Goal: Information Seeking & Learning: Learn about a topic

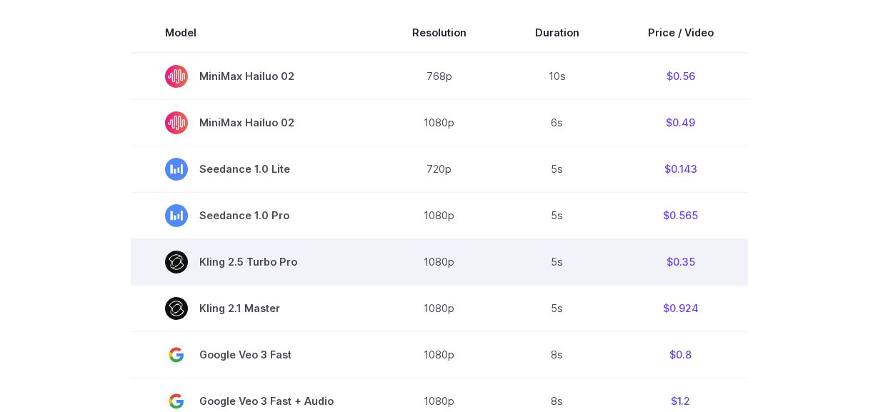
scroll to position [483, 0]
drag, startPoint x: 466, startPoint y: 263, endPoint x: 423, endPoint y: 263, distance: 42.8
click at [423, 263] on td "1080p" at bounding box center [439, 261] width 123 height 46
copy td "1080p"
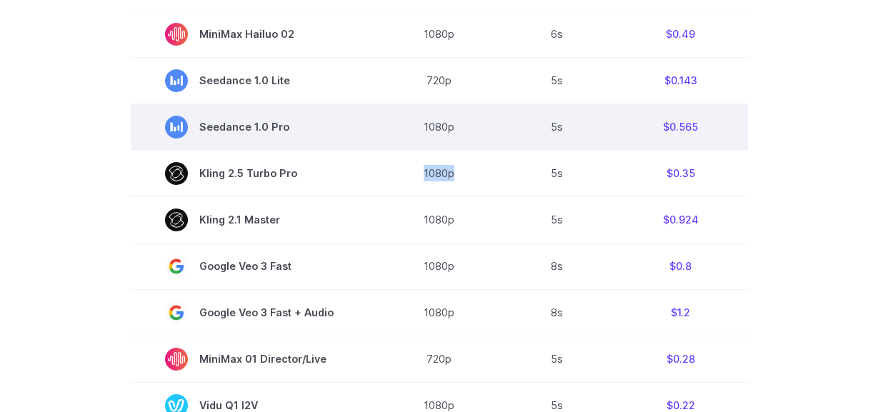
scroll to position [601, 0]
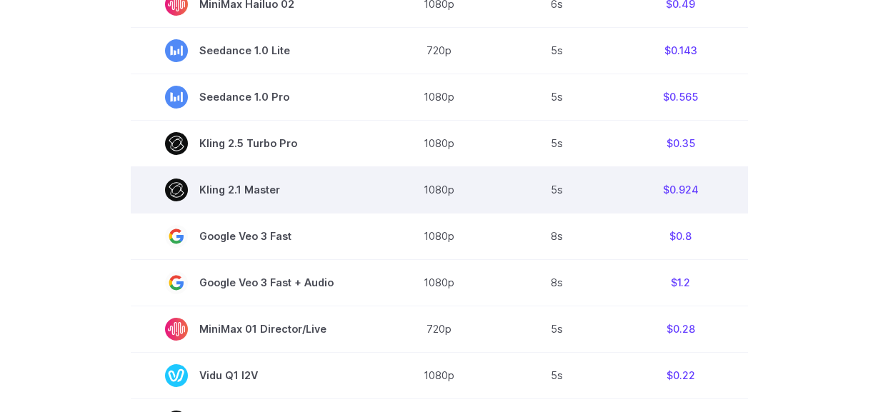
click at [438, 191] on td "1080p" at bounding box center [439, 189] width 123 height 46
copy td "1080p"
drag, startPoint x: 699, startPoint y: 190, endPoint x: 662, endPoint y: 191, distance: 37.1
click at [662, 191] on td "$0.924" at bounding box center [680, 189] width 134 height 46
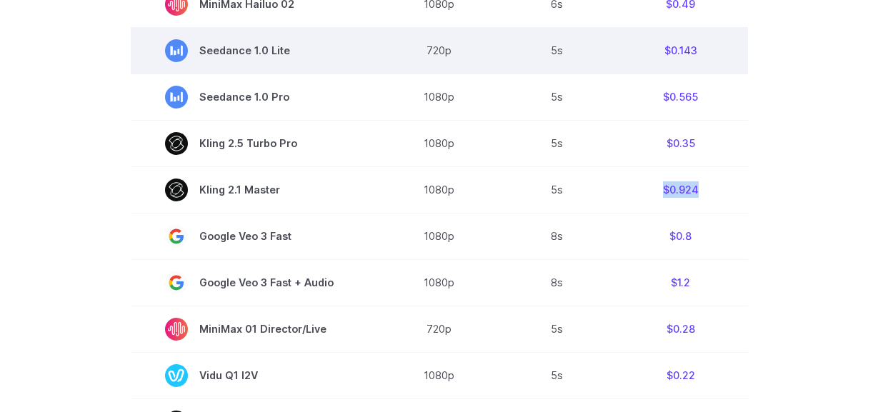
copy td "$0.924"
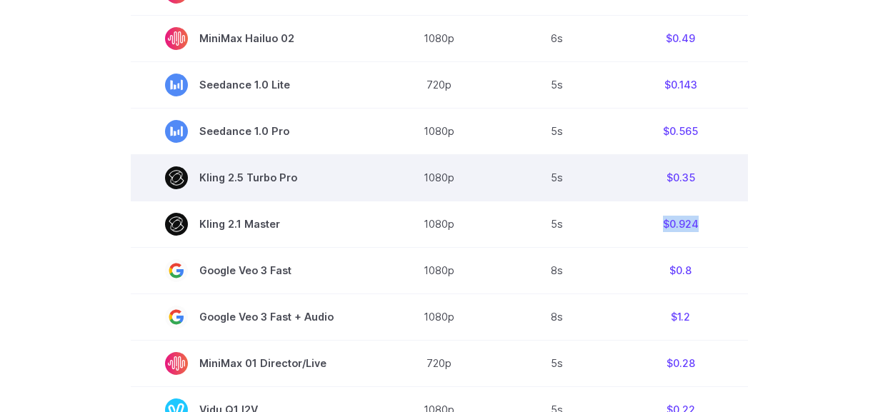
scroll to position [551, 0]
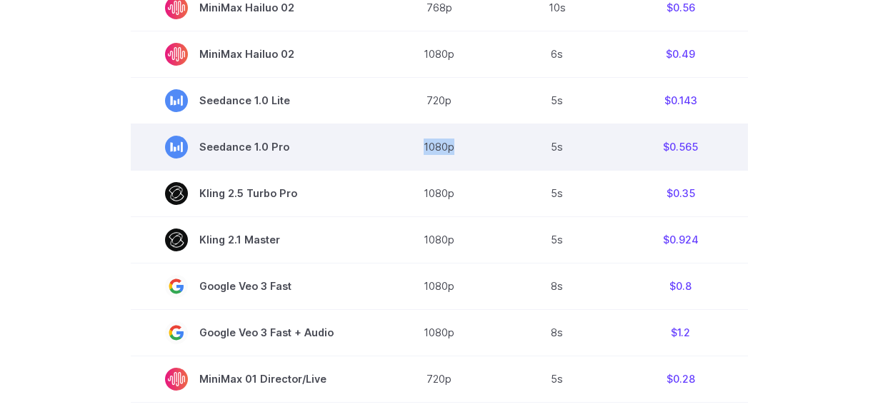
drag, startPoint x: 422, startPoint y: 149, endPoint x: 460, endPoint y: 152, distance: 38.0
click at [460, 152] on td "1080p" at bounding box center [439, 147] width 123 height 46
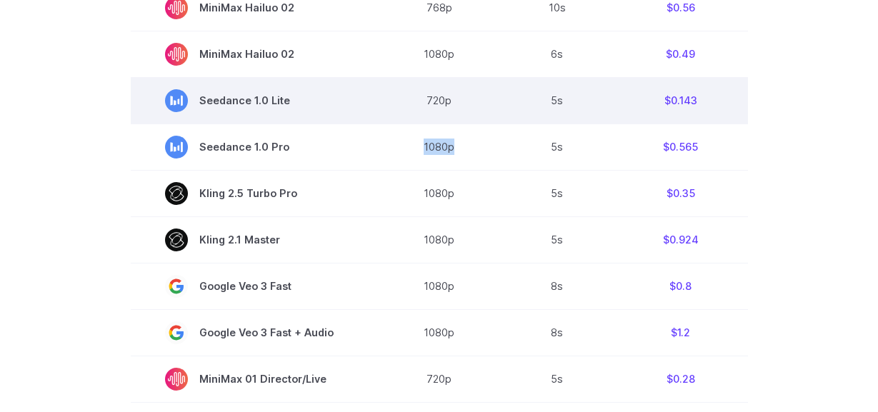
copy td "1080p"
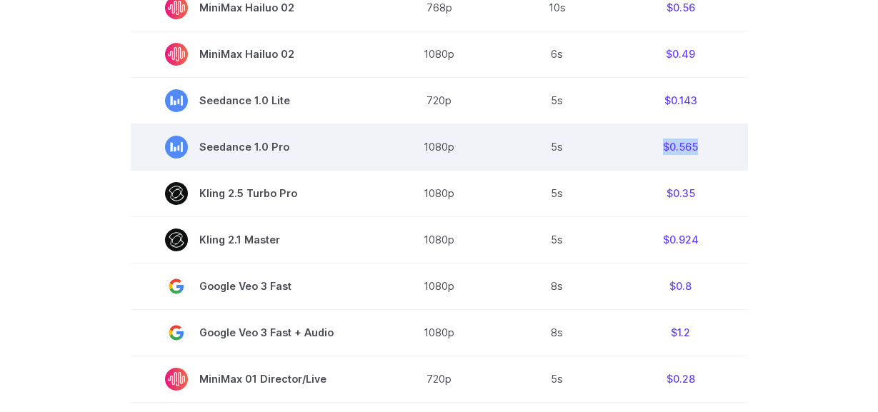
drag, startPoint x: 708, startPoint y: 149, endPoint x: 660, endPoint y: 149, distance: 47.8
click at [660, 149] on td "$0.565" at bounding box center [680, 147] width 134 height 46
copy td "$0.565"
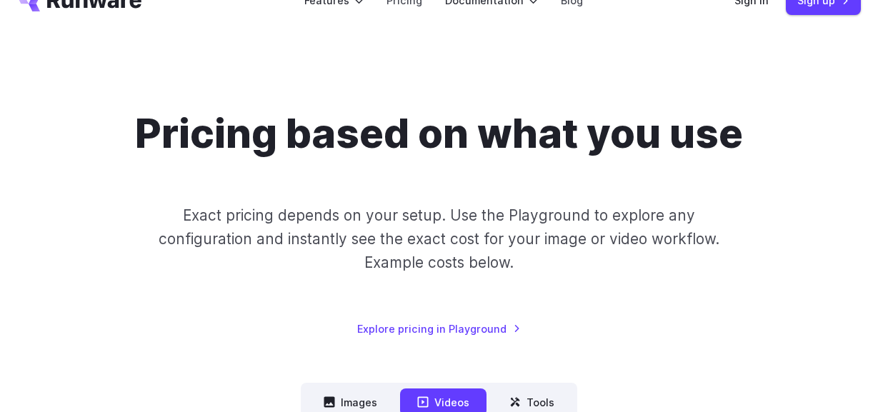
scroll to position [0, 0]
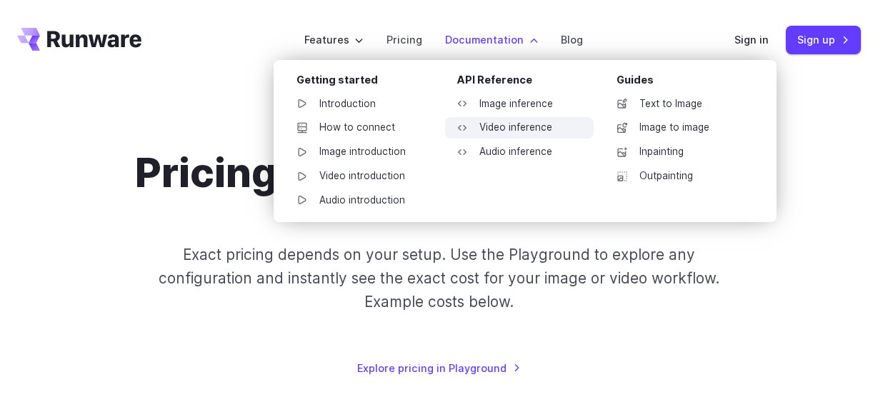
click at [505, 131] on link "Video inference" at bounding box center [519, 127] width 149 height 21
